Goal: Information Seeking & Learning: Learn about a topic

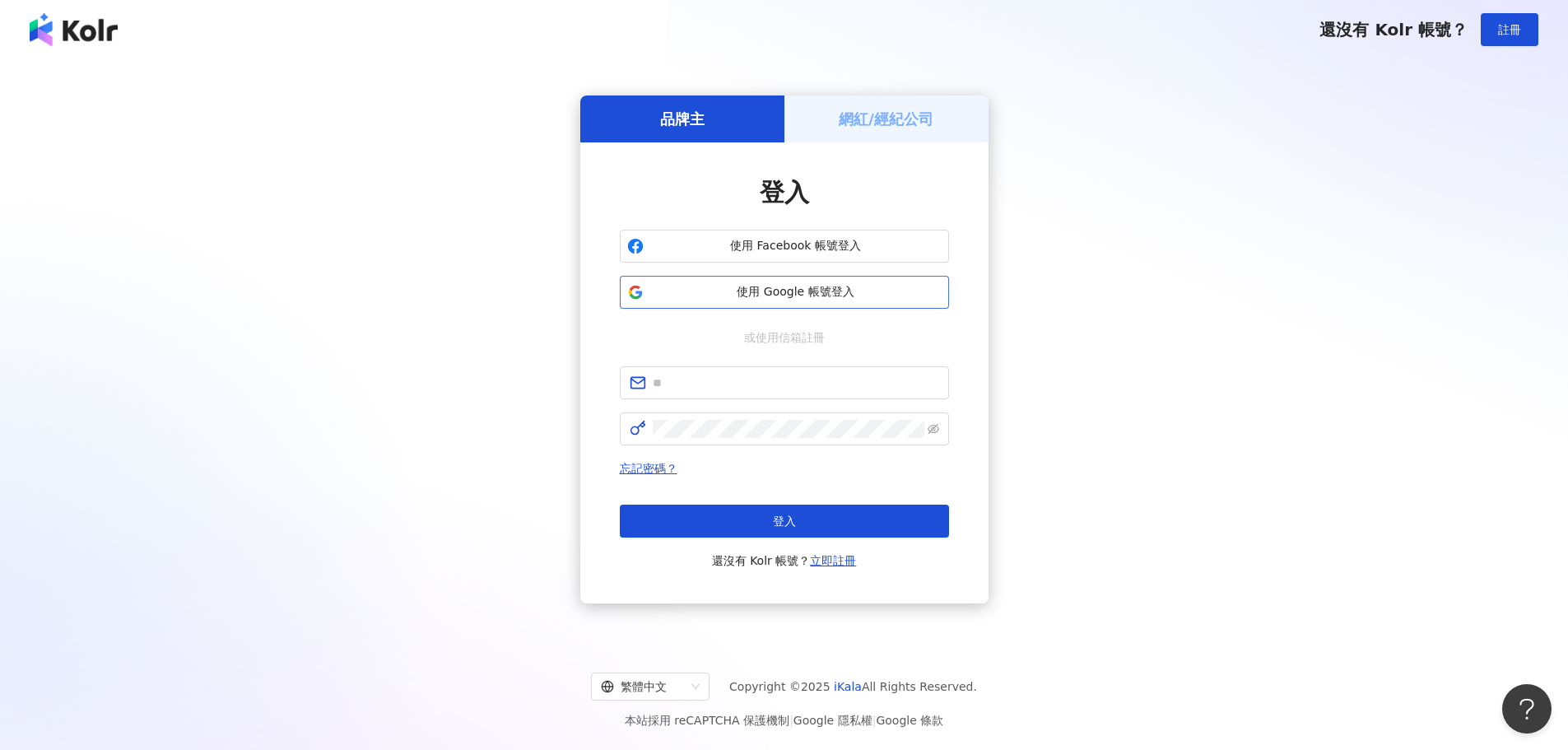
click at [845, 284] on span "使用 Google 帳號登入" at bounding box center [796, 292] width 291 height 17
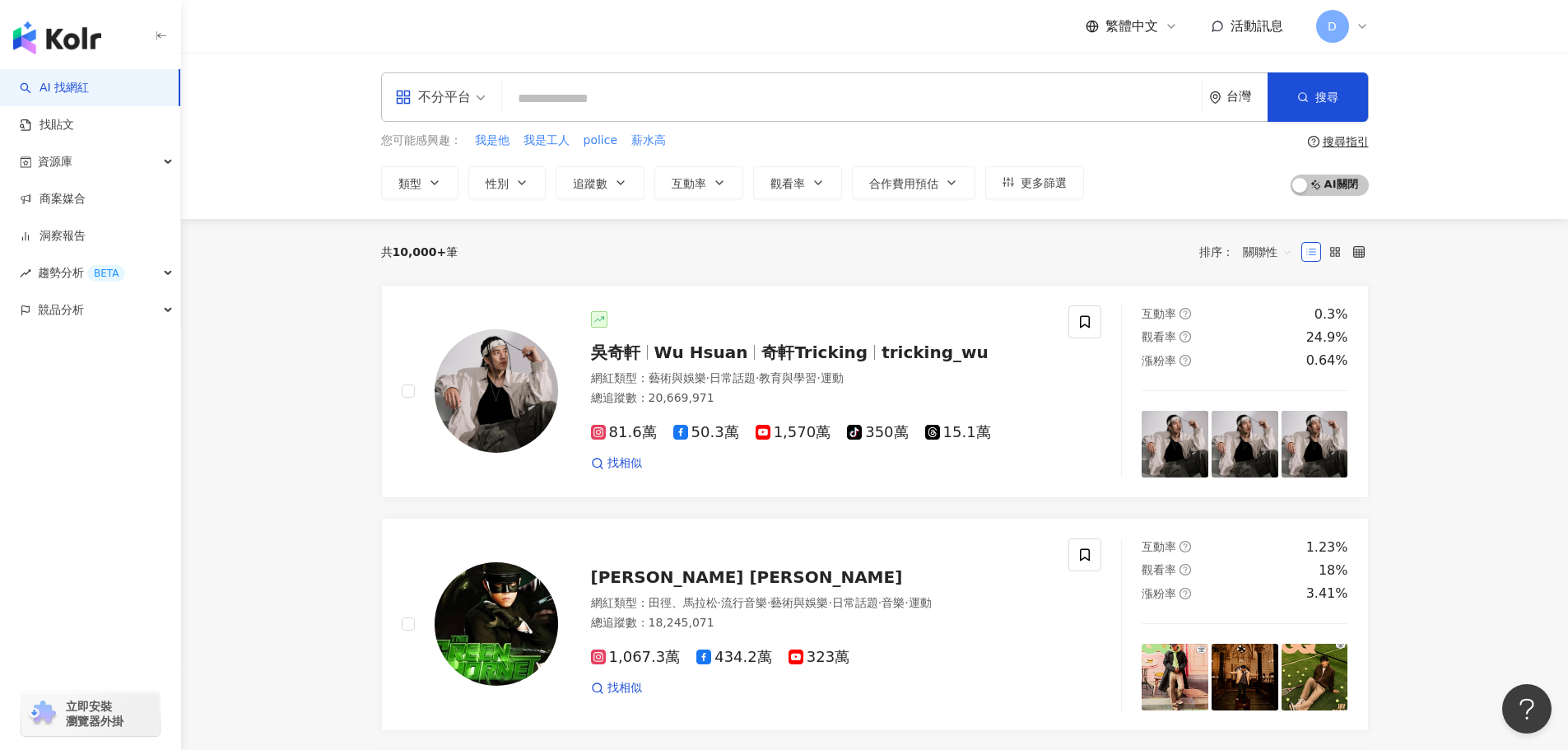
click at [788, 106] on input "search" at bounding box center [852, 99] width 686 height 31
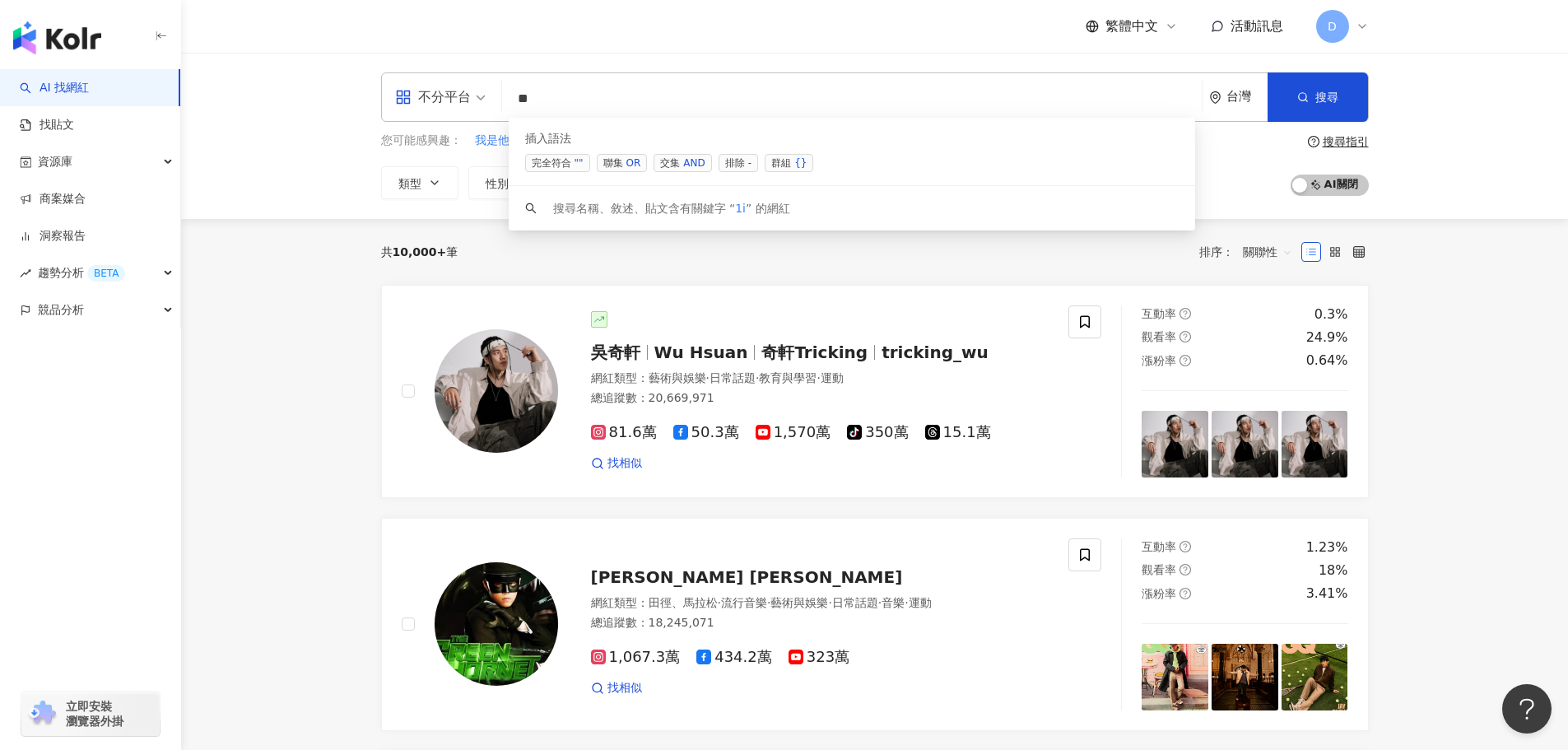
type input "*"
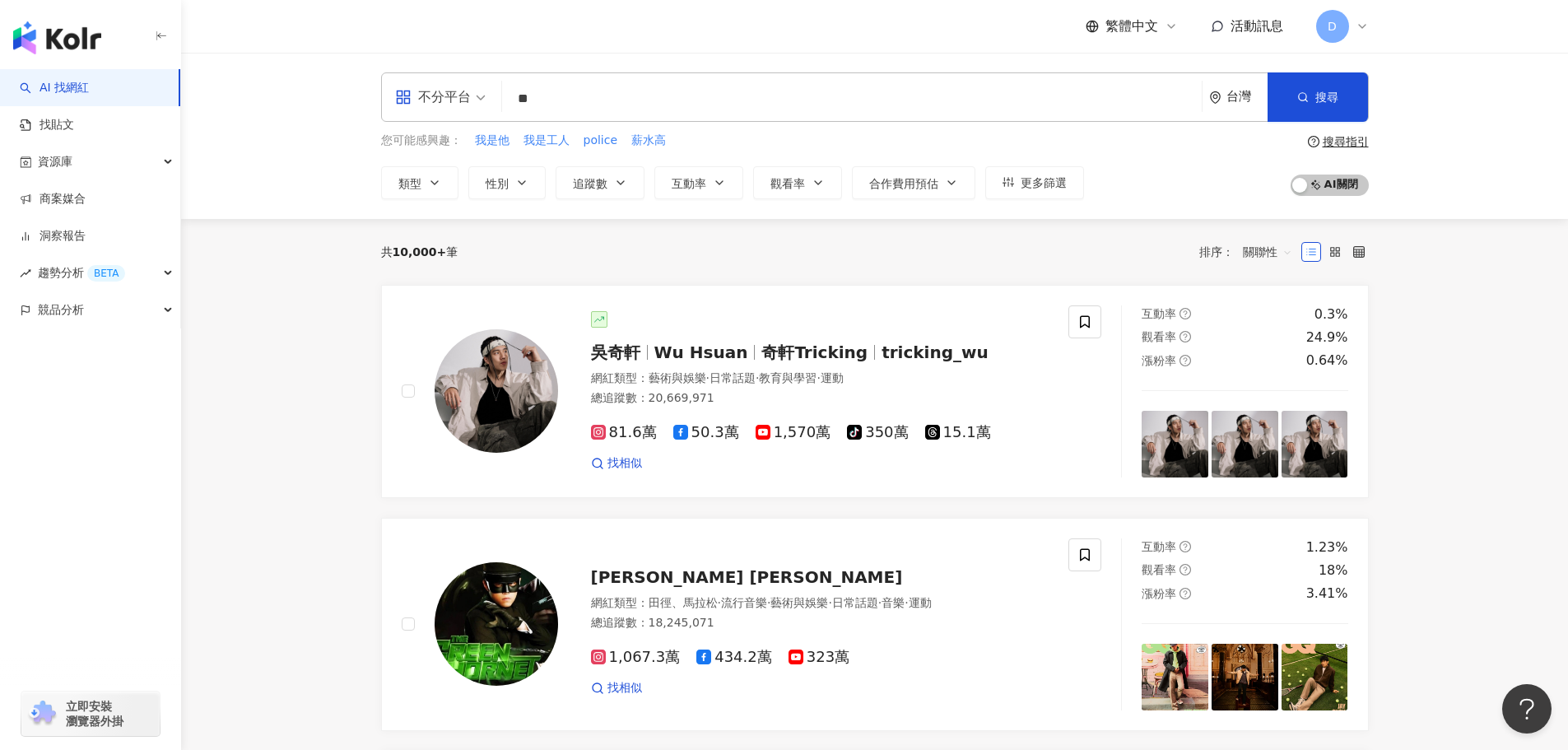
type input "*"
type input "**"
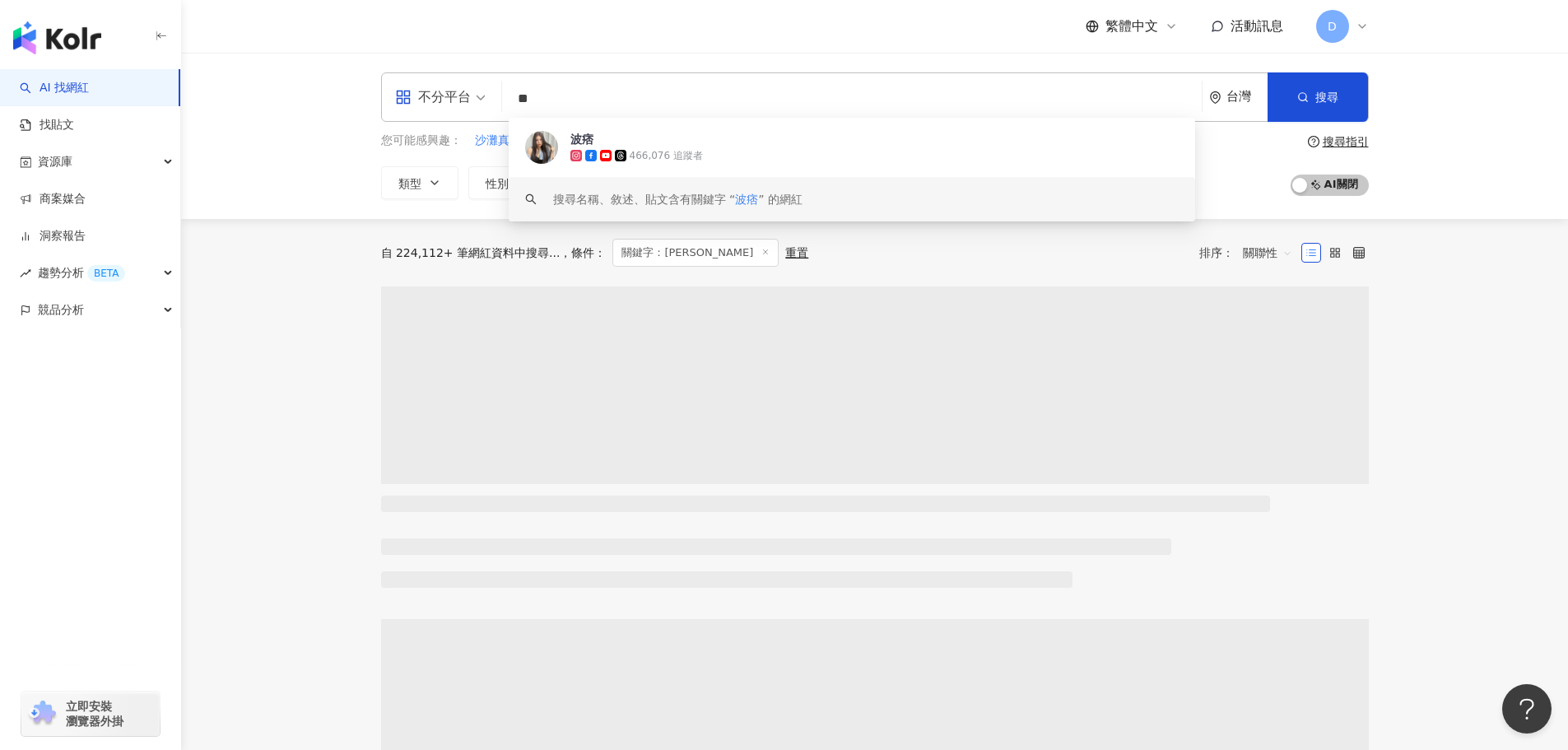
click at [1526, 271] on main "不分平台 ** 台灣 搜尋 a89d7156-46cc-4f99-b223-0891eb888163 keyword 波痞 466,076 追蹤者 搜尋名稱、…" at bounding box center [874, 755] width 1387 height 1404
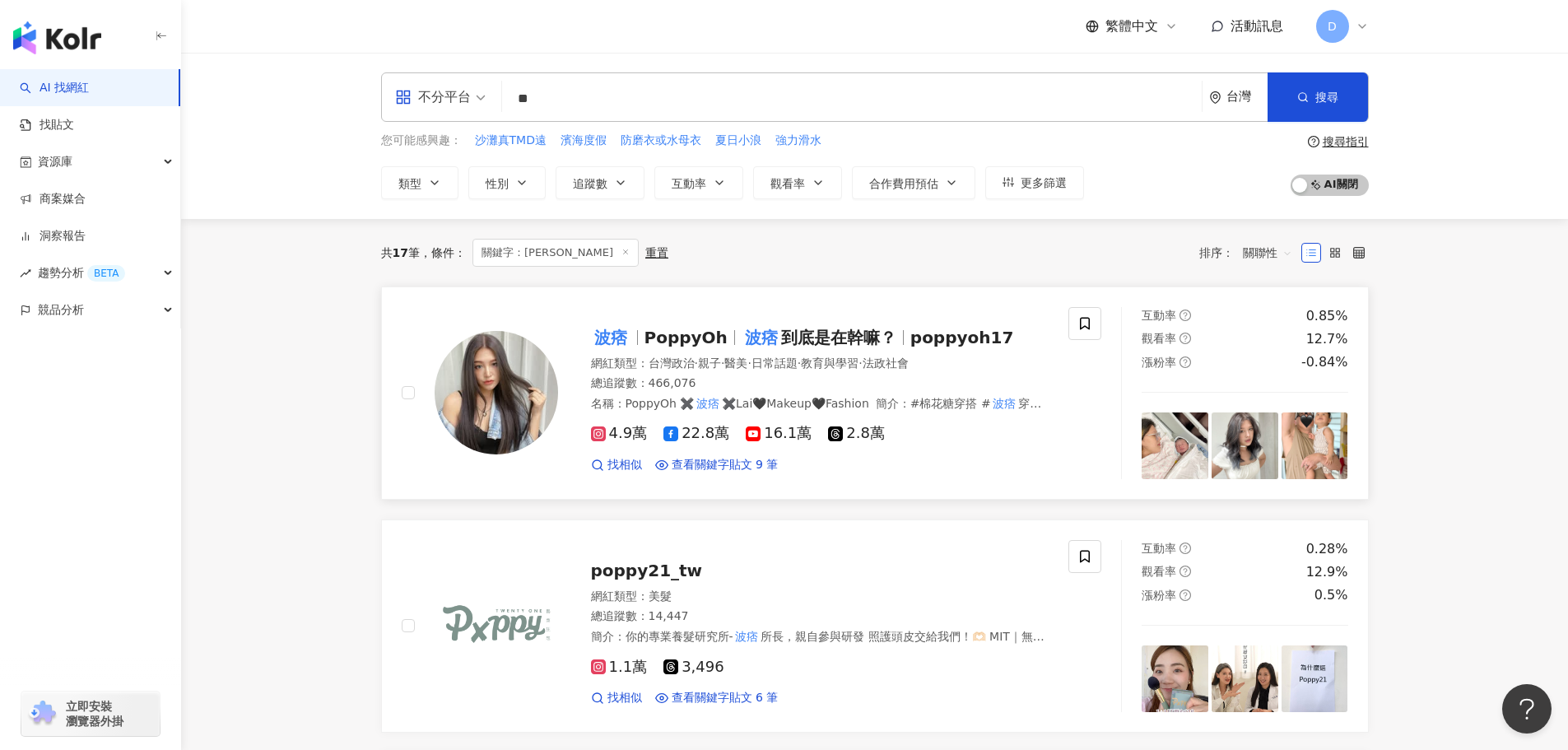
click at [841, 337] on span "到底是在幹嘛？" at bounding box center [838, 337] width 116 height 19
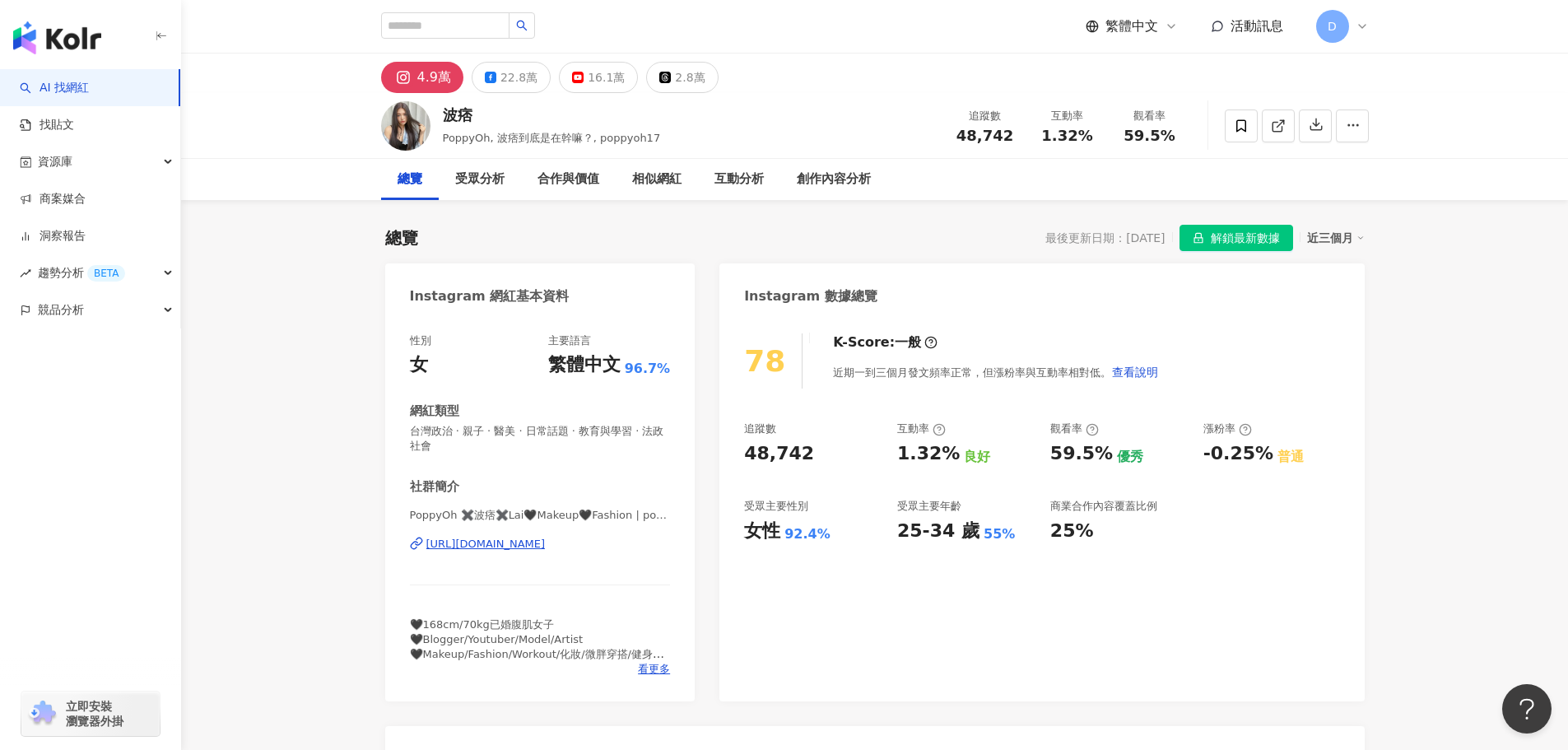
drag, startPoint x: 1249, startPoint y: 237, endPoint x: 1242, endPoint y: 252, distance: 16.6
click at [1249, 237] on span "解鎖最新數據" at bounding box center [1245, 239] width 69 height 26
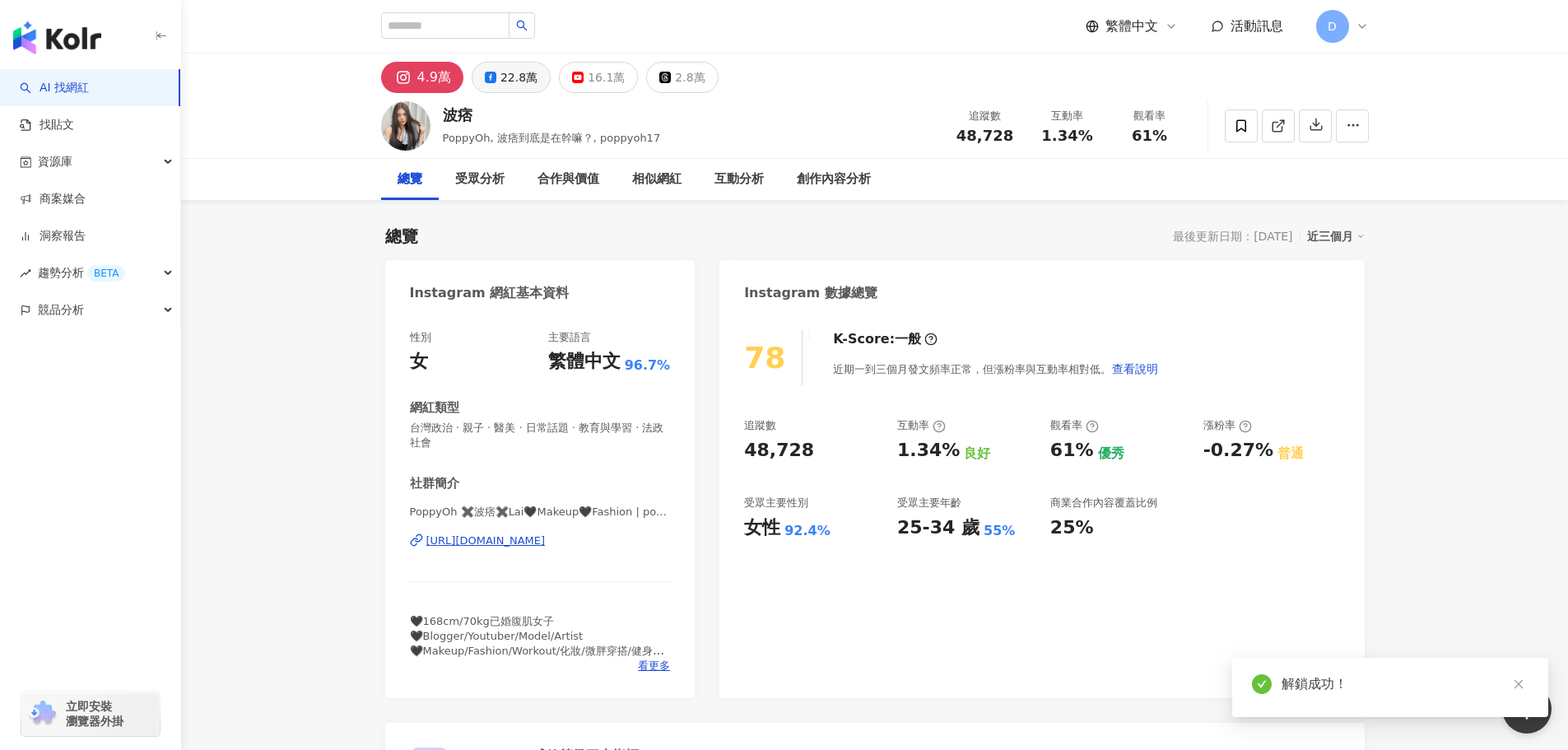
click at [506, 74] on div "22.8萬" at bounding box center [519, 77] width 37 height 23
click at [520, 72] on div "22.8萬" at bounding box center [519, 77] width 37 height 23
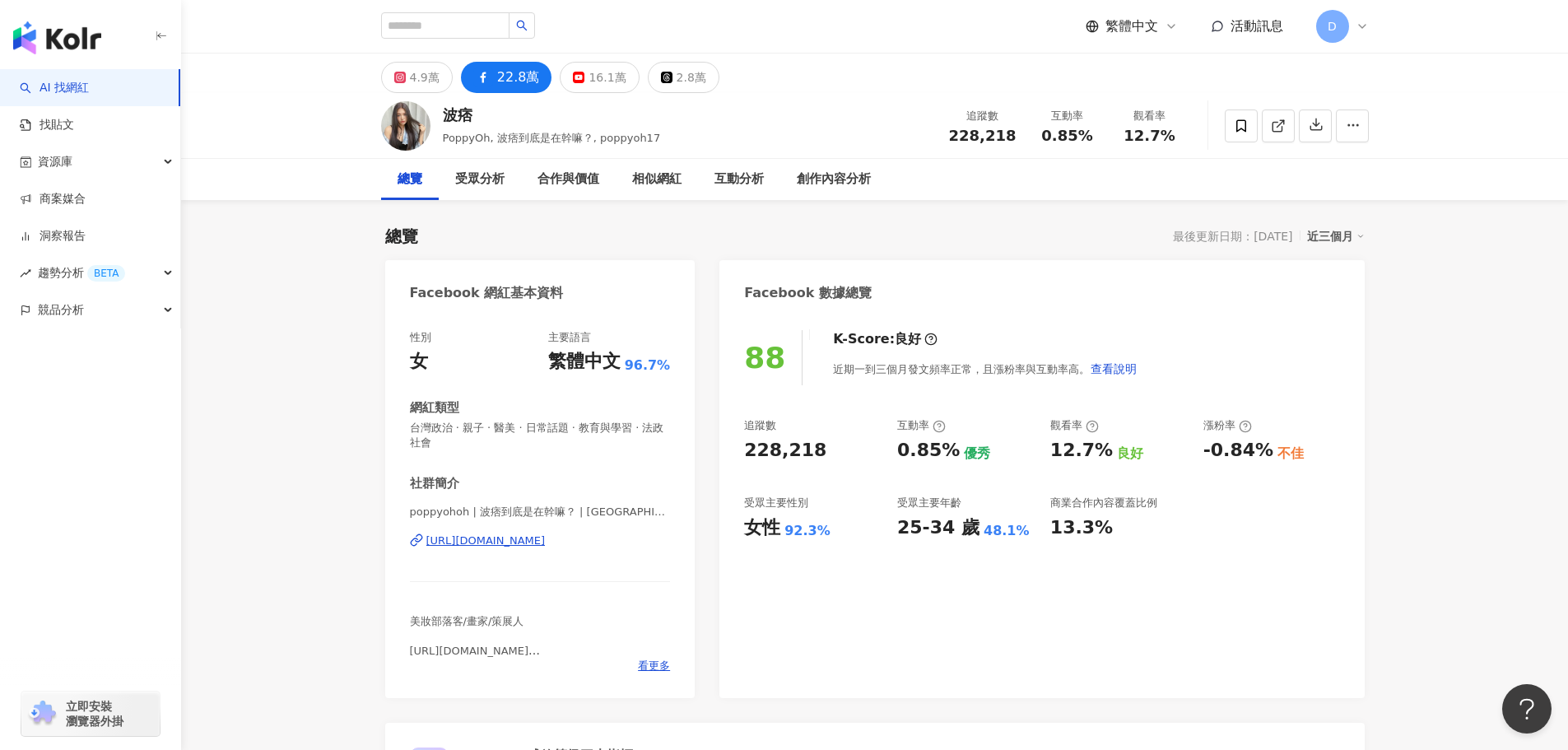
click at [582, 69] on button "16.1萬" at bounding box center [599, 78] width 79 height 31
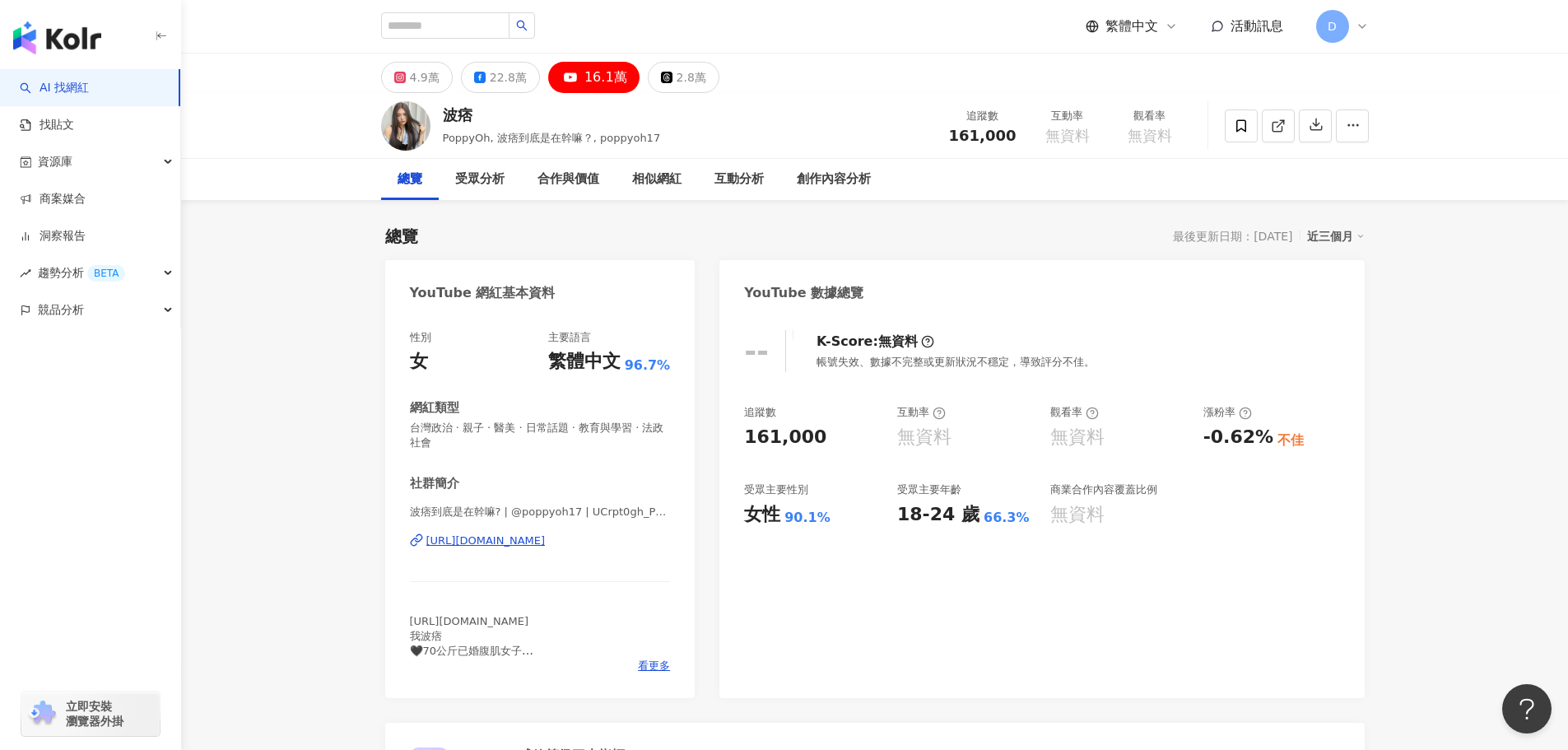
click at [546, 544] on div "https://www.youtube.com/channel/UCrpt0gh_PEC0gM6meRpkr2A" at bounding box center [486, 541] width 119 height 15
click at [414, 87] on div "4.9萬" at bounding box center [425, 77] width 30 height 23
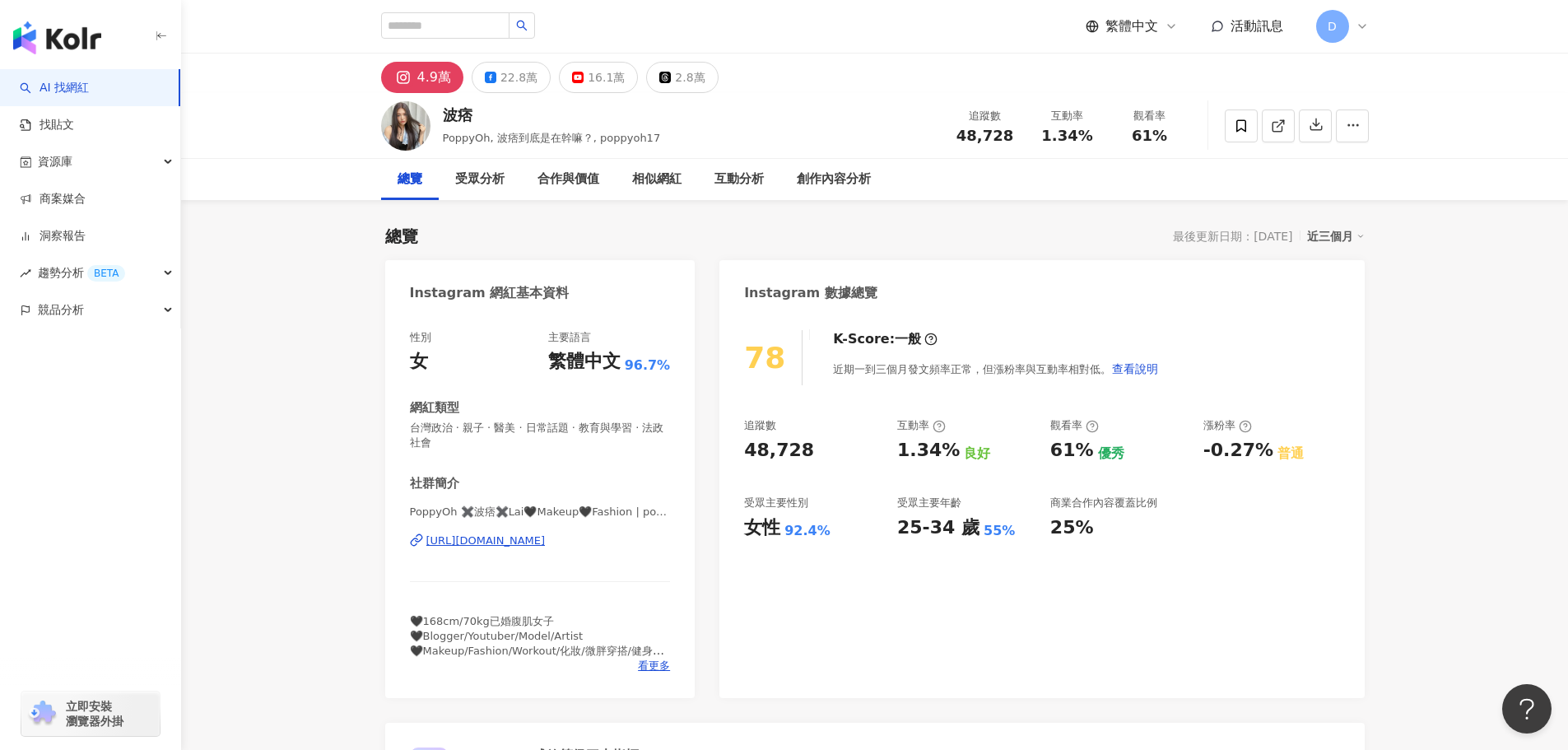
click at [737, 180] on div "互動分析" at bounding box center [738, 178] width 49 height 19
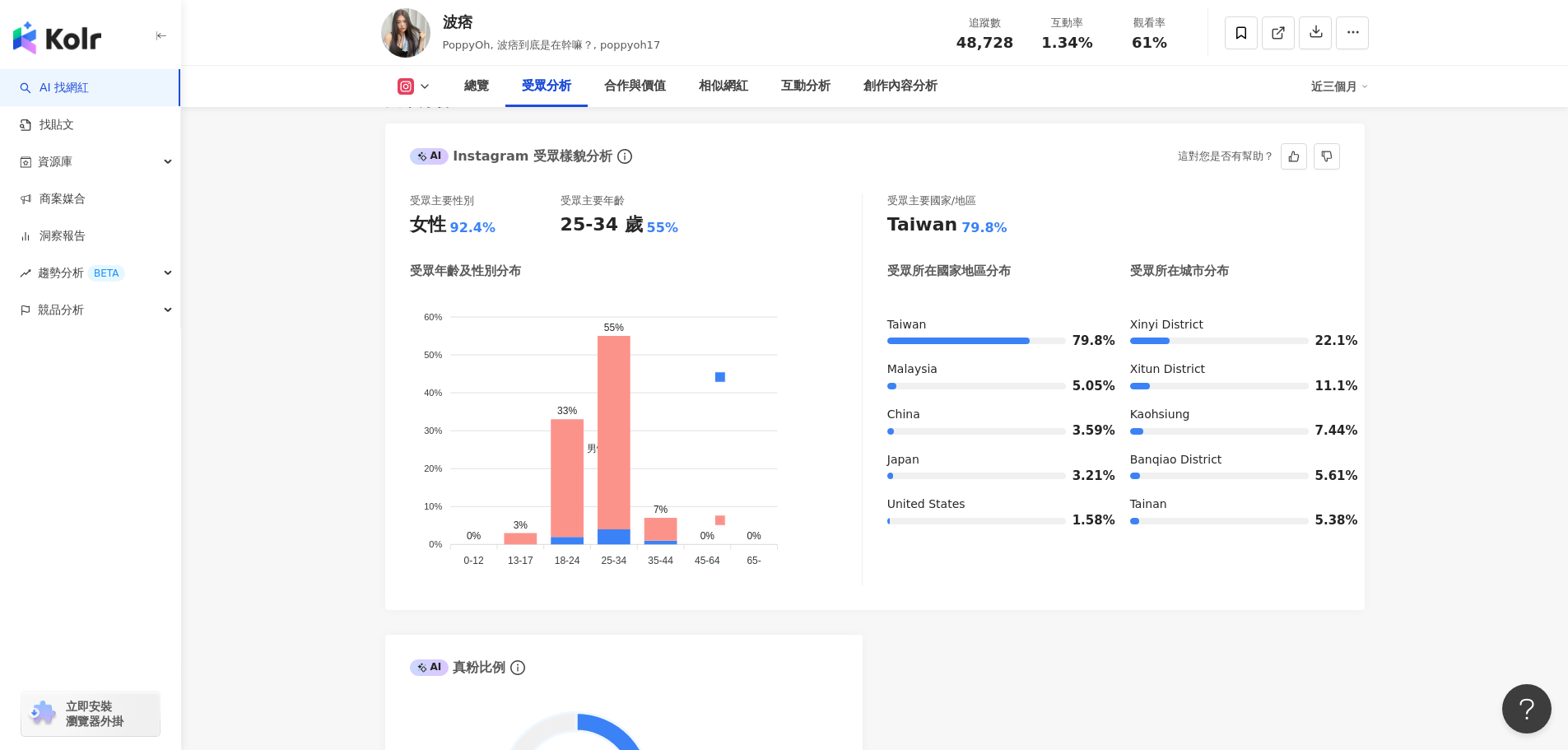
scroll to position [1398, 0]
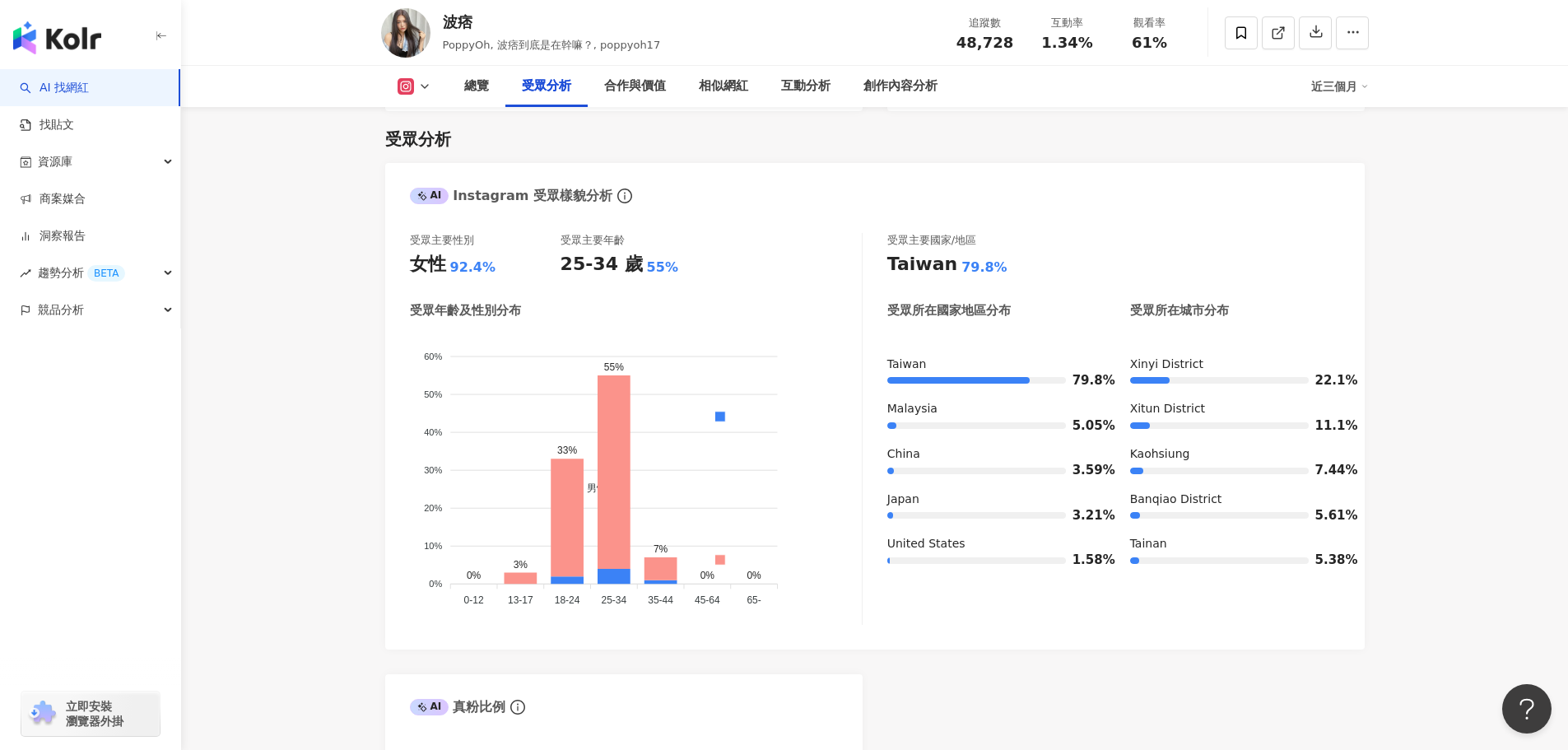
click at [428, 89] on icon at bounding box center [425, 86] width 13 height 13
click at [428, 143] on button "Facebook" at bounding box center [440, 154] width 99 height 23
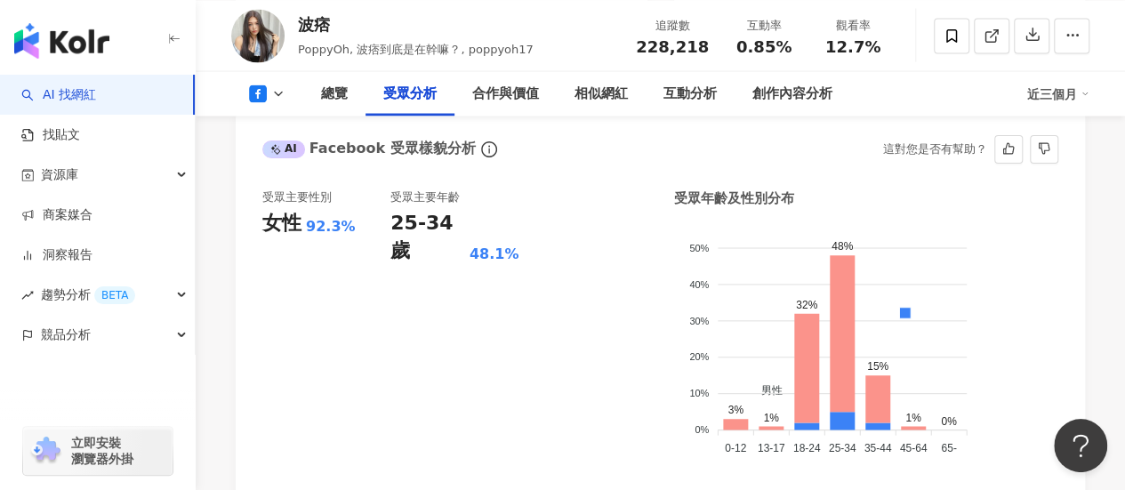
scroll to position [1641, 0]
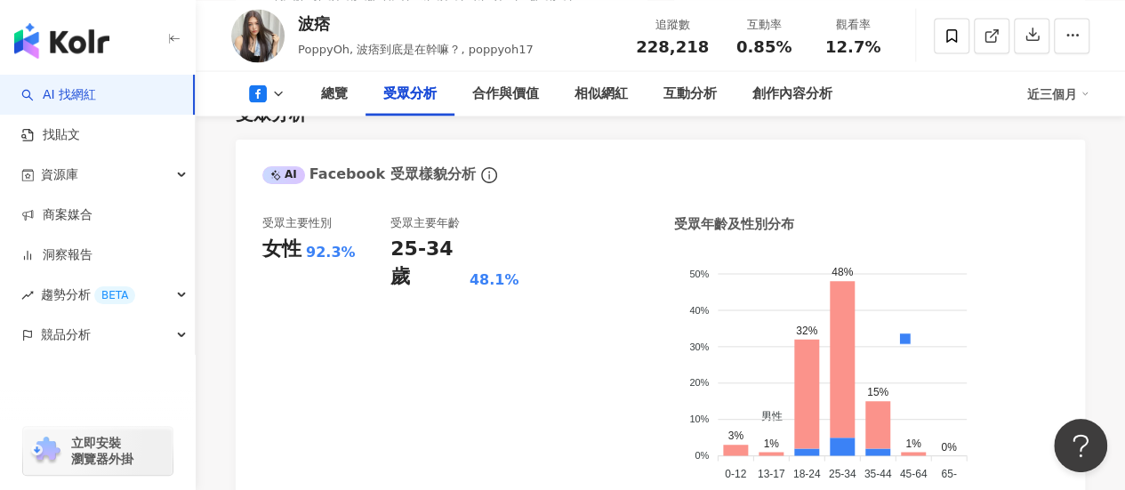
click at [276, 89] on icon at bounding box center [278, 93] width 14 height 14
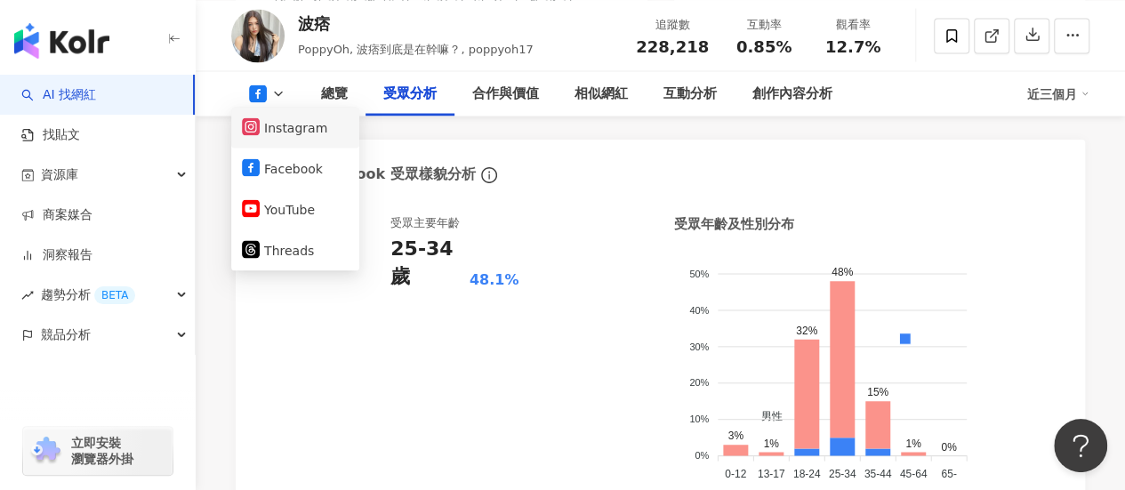
click at [304, 135] on button "Instagram" at bounding box center [295, 127] width 107 height 25
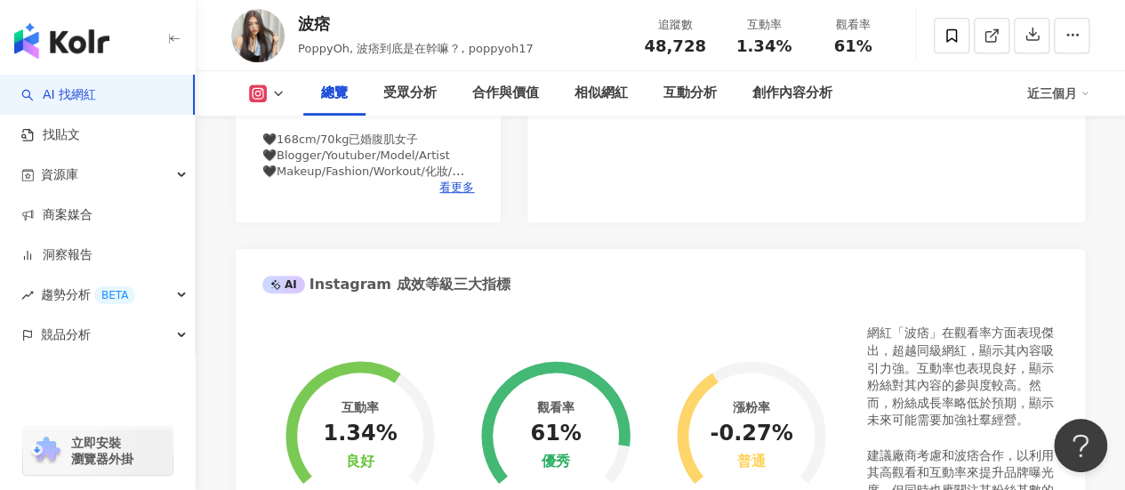
scroll to position [267, 0]
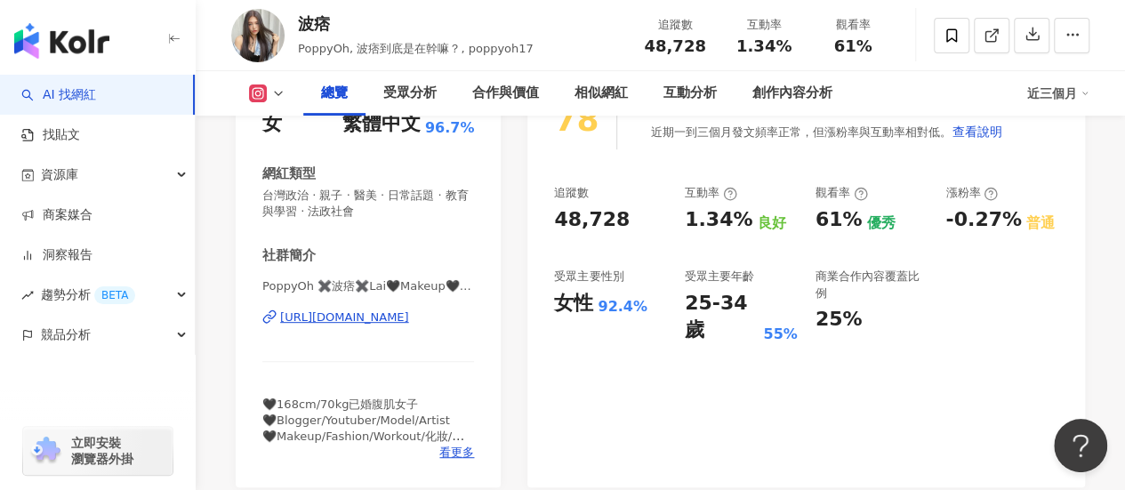
click at [361, 312] on div "[URL][DOMAIN_NAME]" at bounding box center [344, 318] width 129 height 16
click at [276, 86] on button at bounding box center [267, 94] width 72 height 18
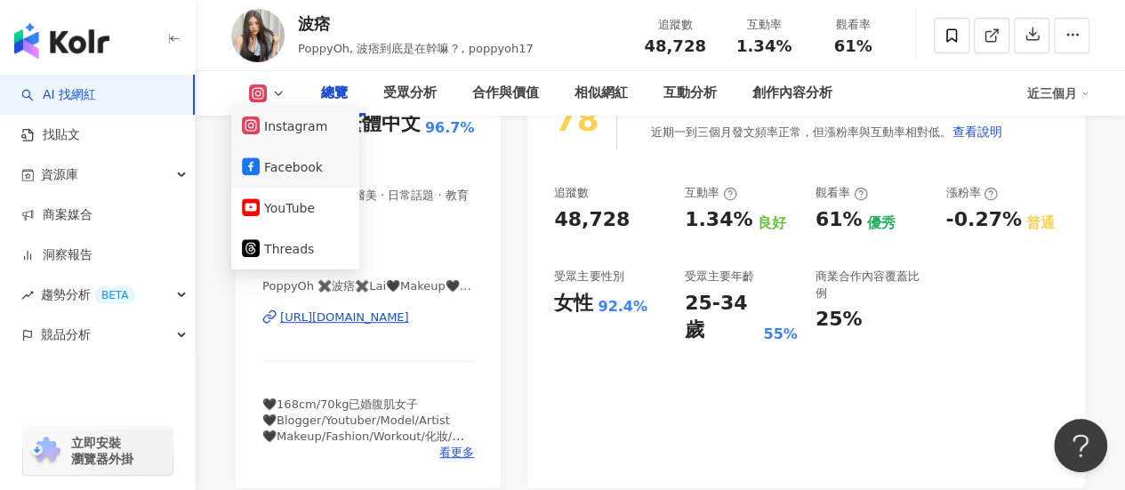
click at [281, 161] on button "Facebook" at bounding box center [295, 167] width 107 height 25
click at [370, 317] on div "[URL][DOMAIN_NAME]" at bounding box center [344, 318] width 129 height 16
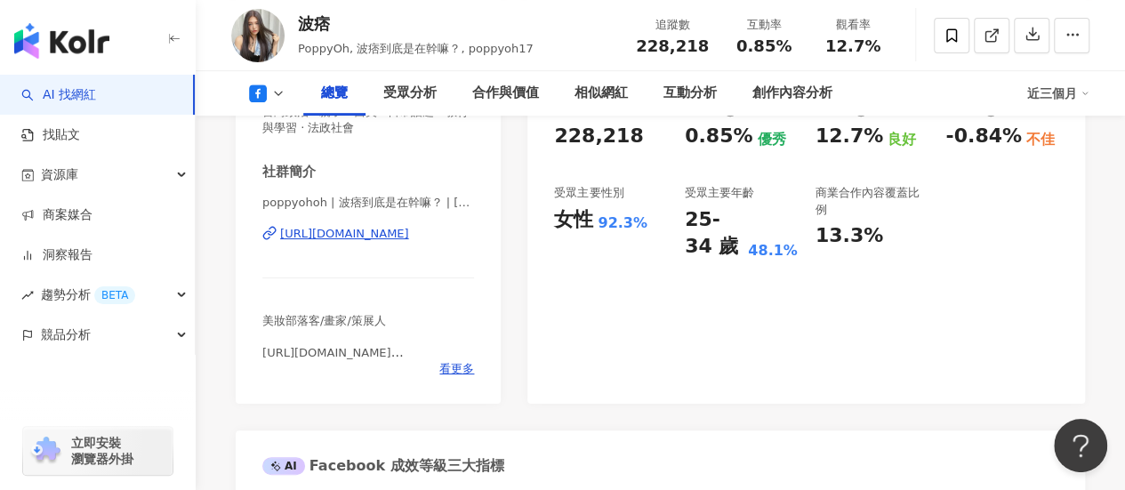
scroll to position [445, 0]
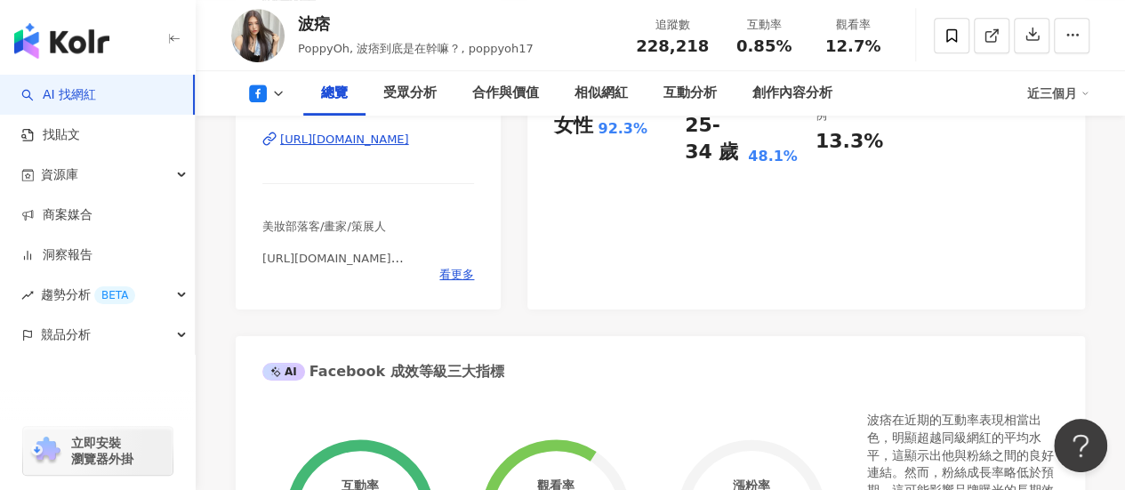
click at [274, 90] on icon at bounding box center [278, 93] width 14 height 14
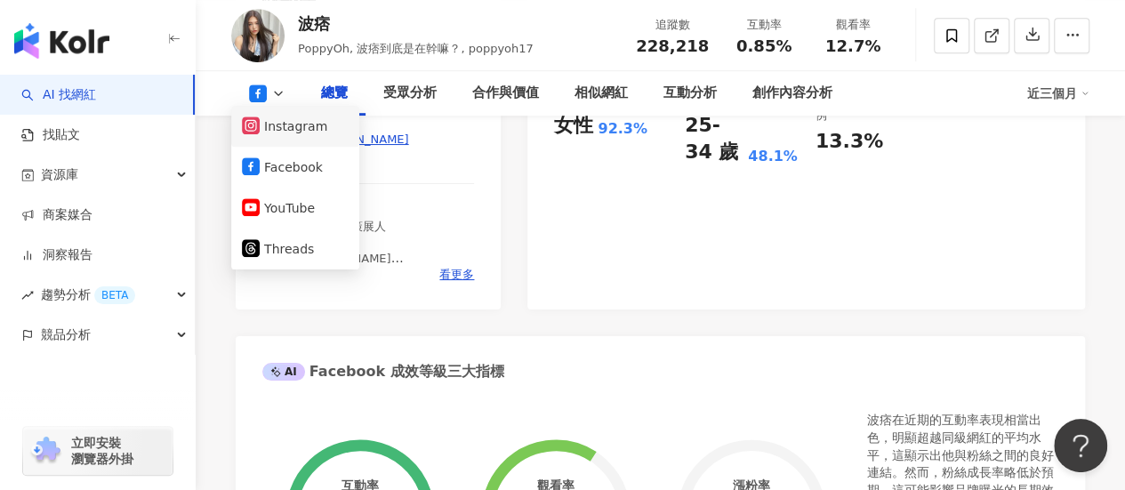
click at [288, 125] on button "Instagram" at bounding box center [295, 126] width 107 height 25
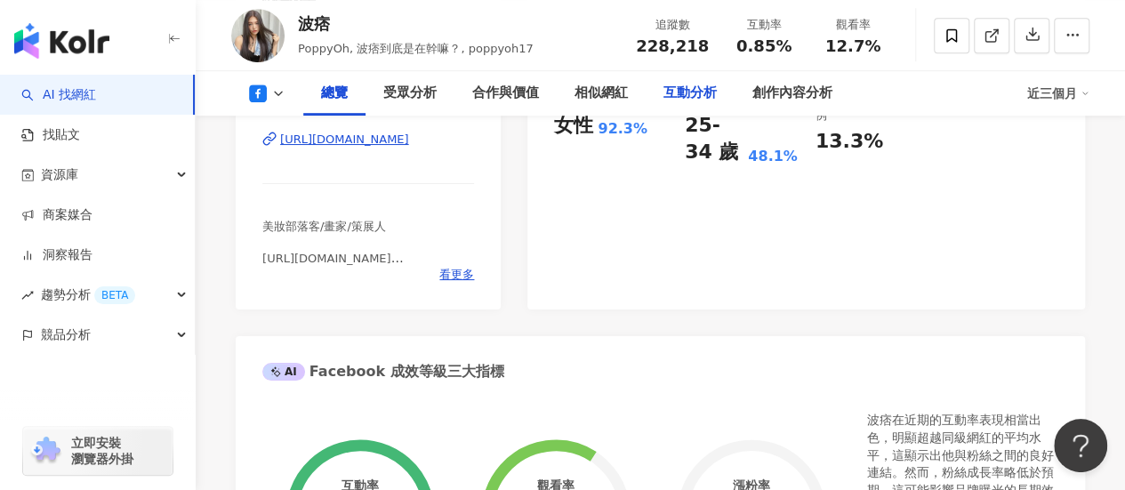
click at [682, 93] on div "互動分析" at bounding box center [690, 93] width 53 height 21
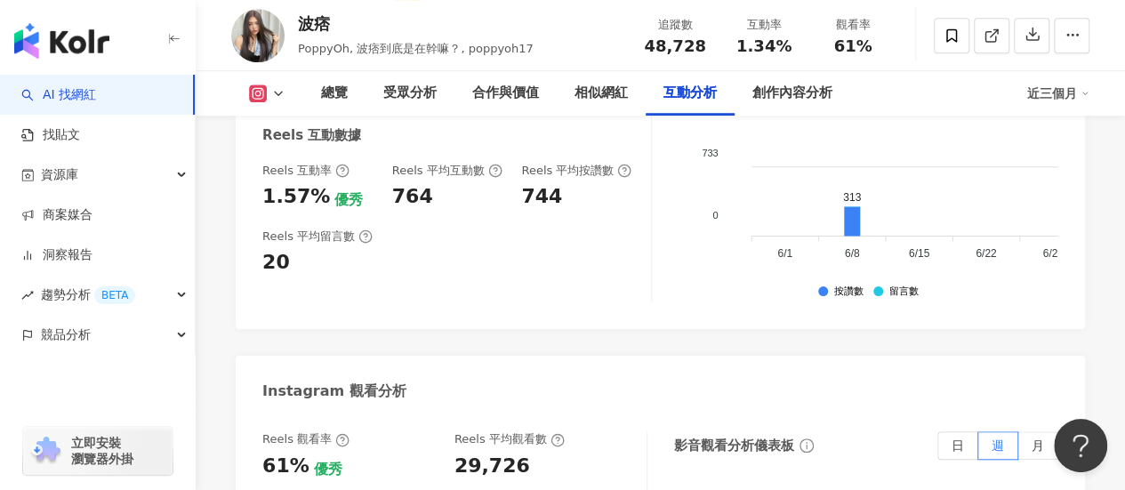
scroll to position [3938, 0]
